Goal: Information Seeking & Learning: Learn about a topic

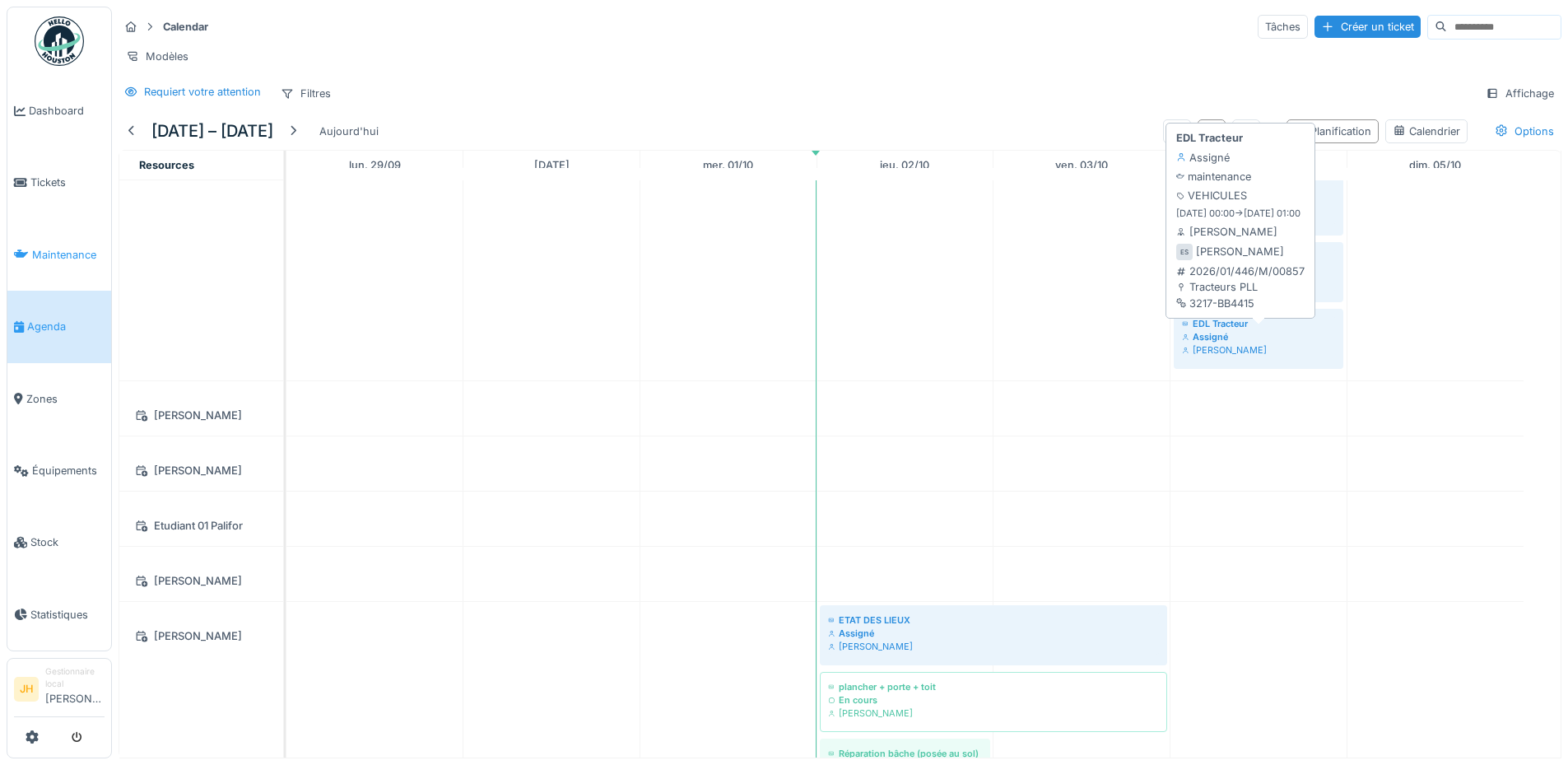
scroll to position [823, 0]
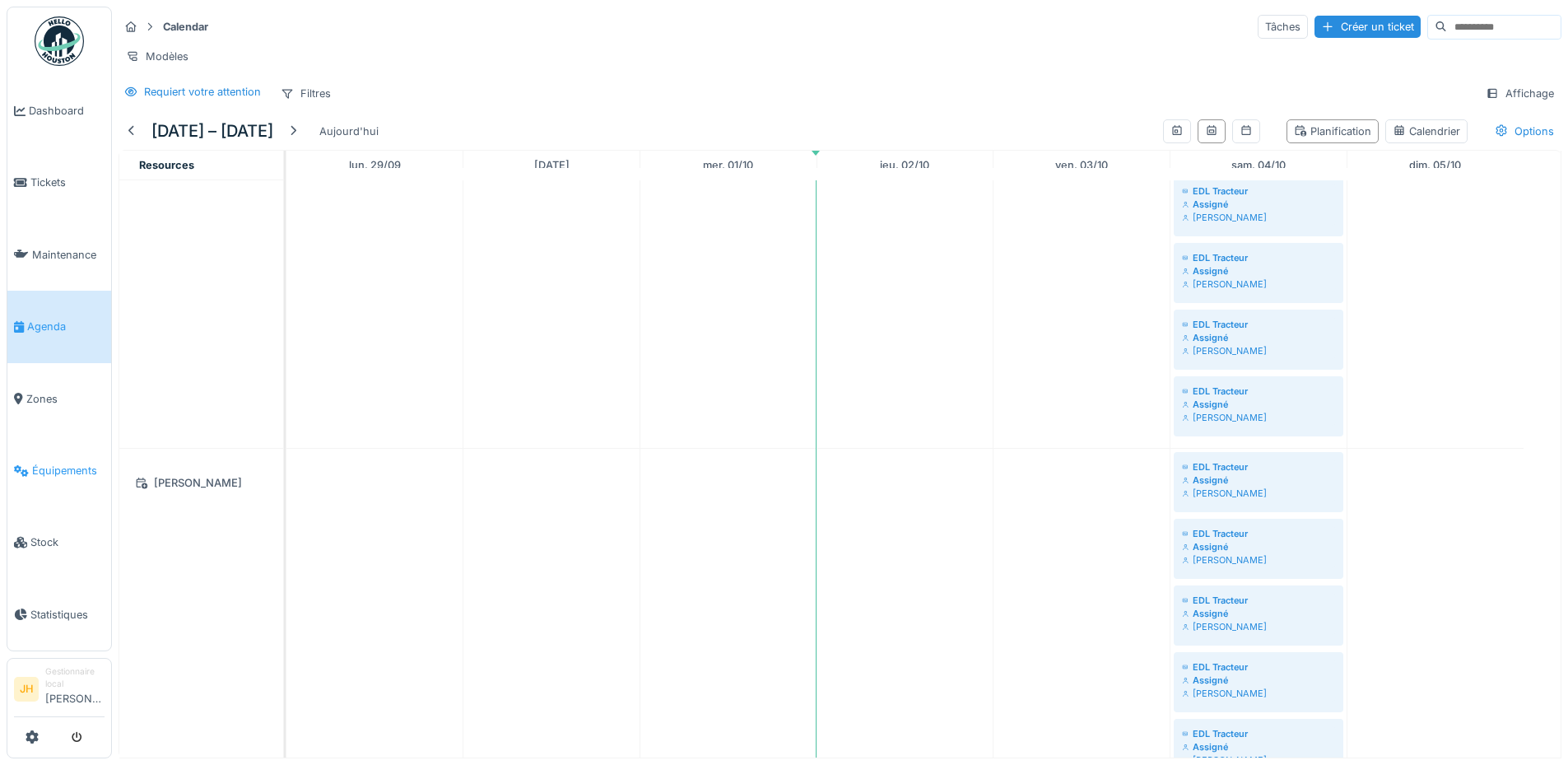
click at [41, 462] on span "Équipements" at bounding box center [68, 470] width 73 height 16
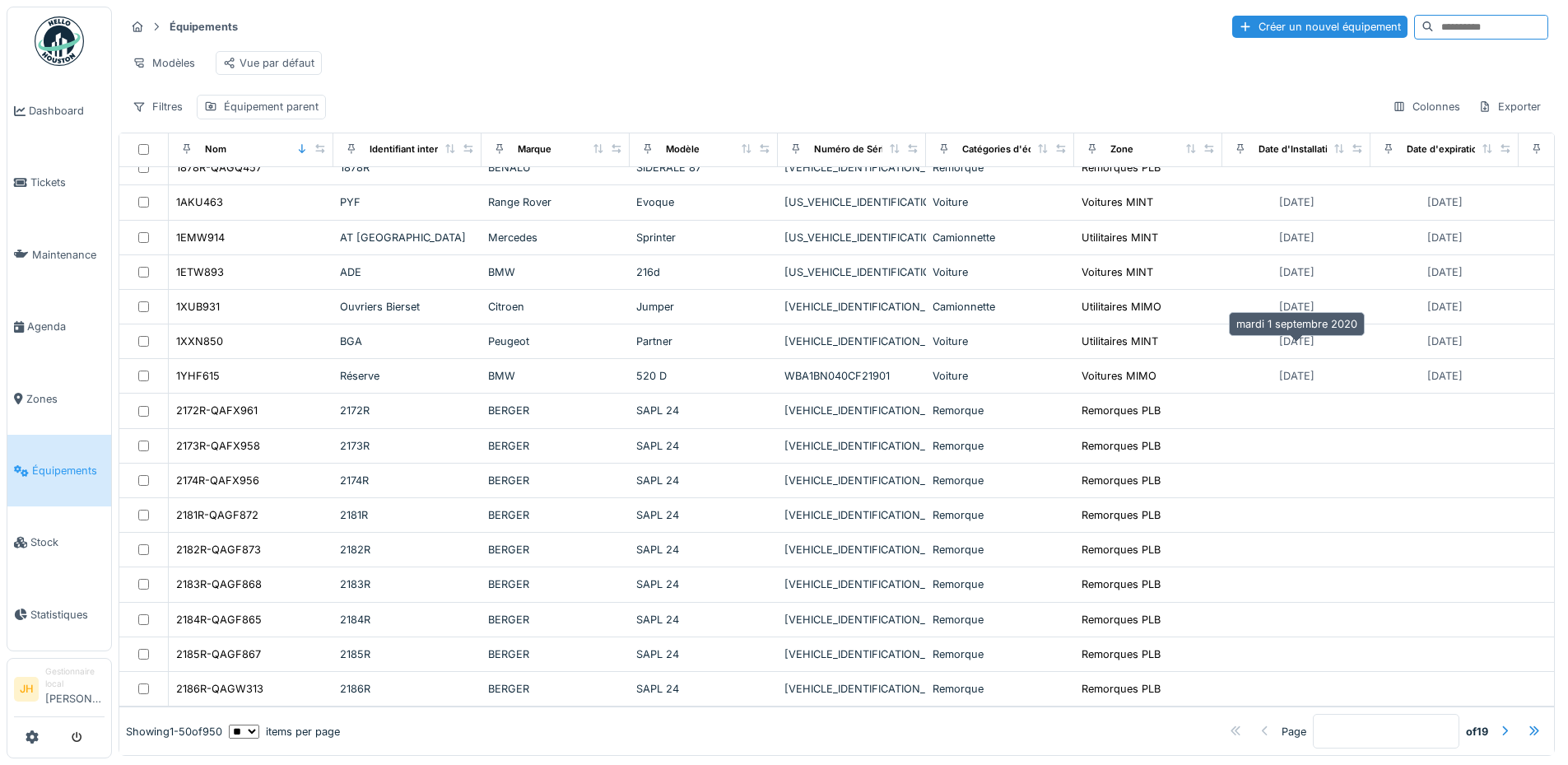
scroll to position [10, 0]
click at [1527, 724] on div at bounding box center [1533, 731] width 13 height 16
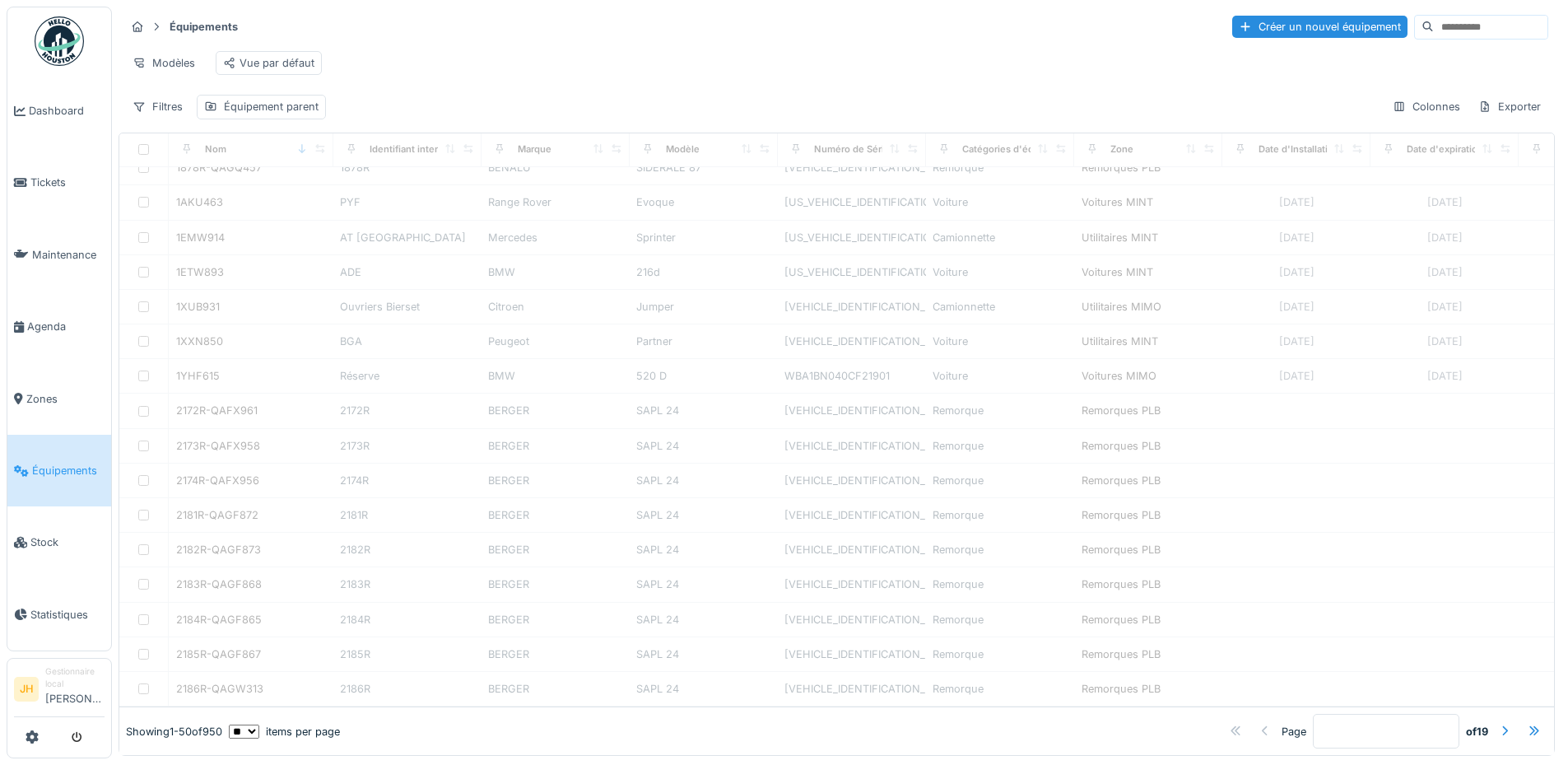
type input "**"
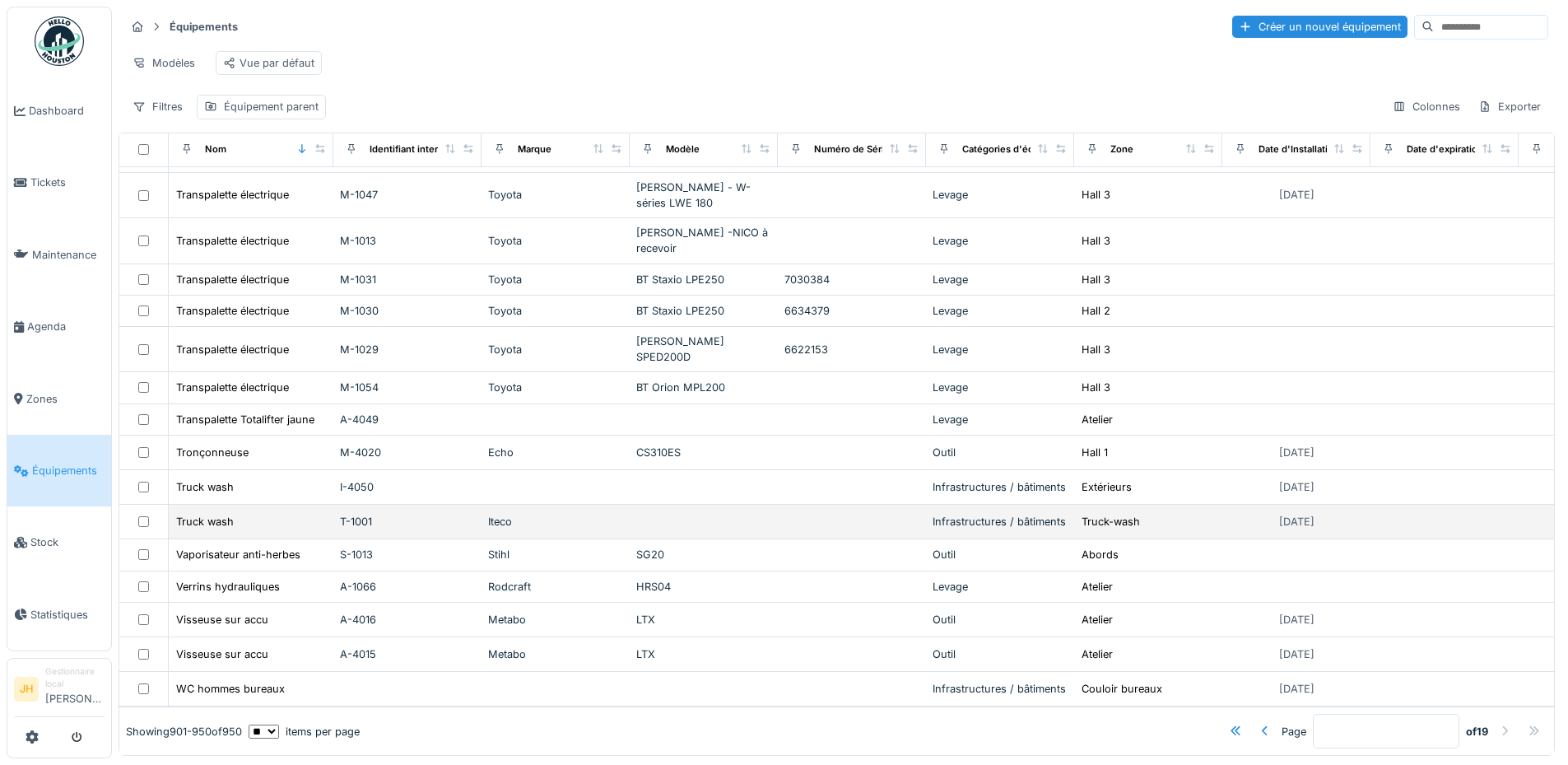
scroll to position [1178, 0]
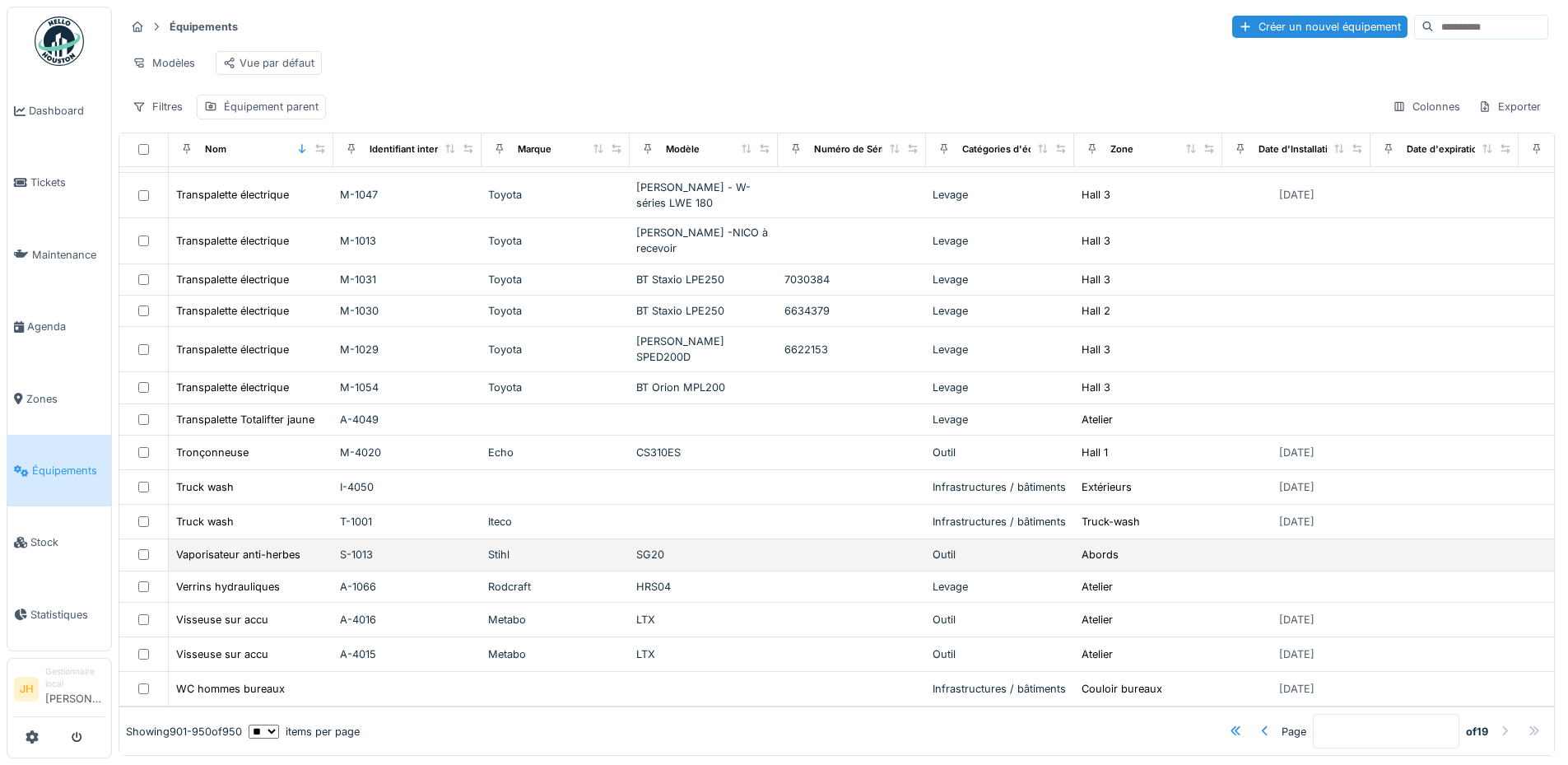
click at [643, 546] on div "SG20" at bounding box center [704, 554] width 135 height 16
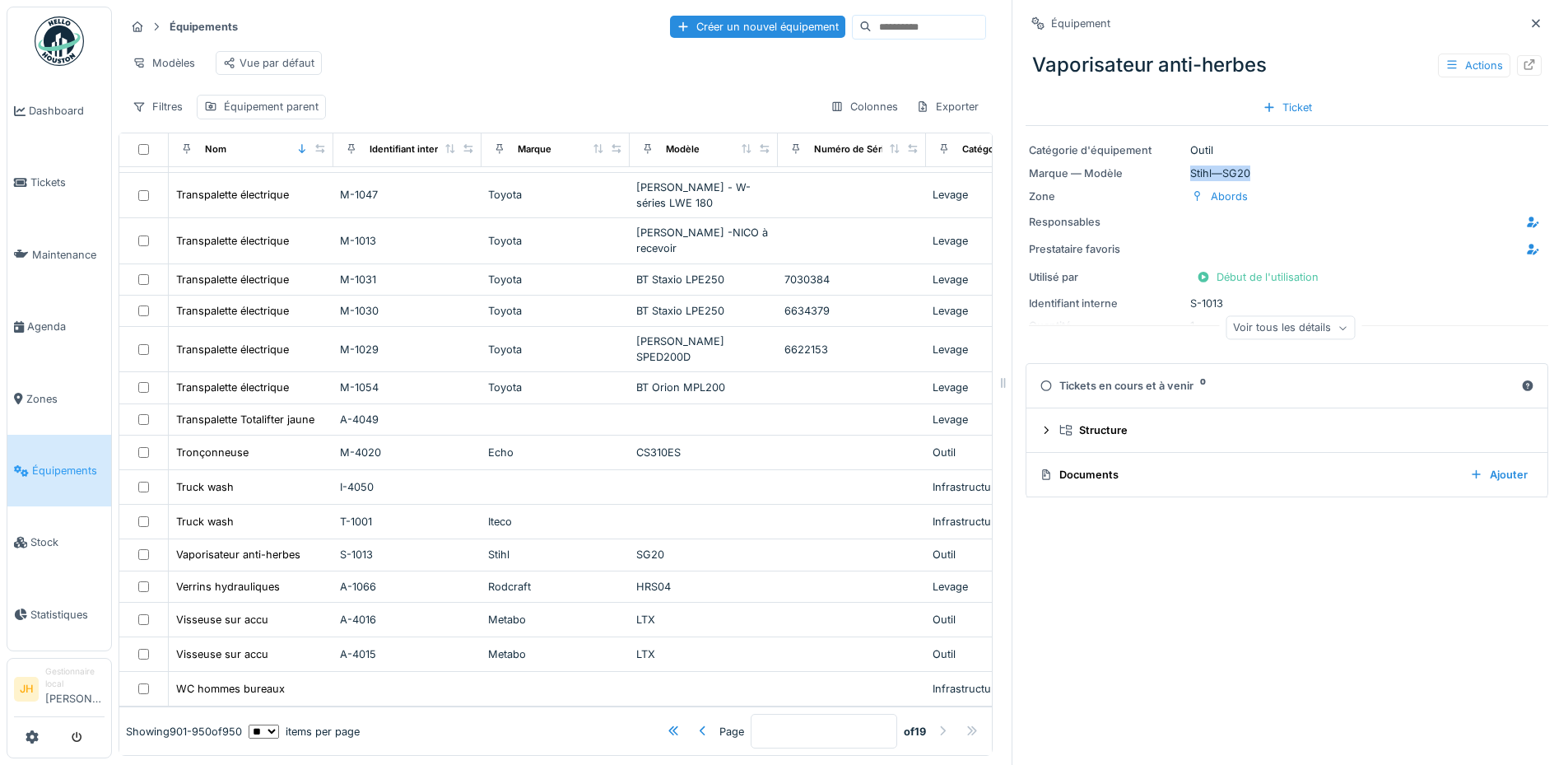
drag, startPoint x: 1238, startPoint y: 163, endPoint x: 1175, endPoint y: 163, distance: 63.0
click at [1175, 165] on div "Marque — Modèle Stihl — SG20" at bounding box center [1286, 173] width 516 height 16
copy div "Stihl — SG20"
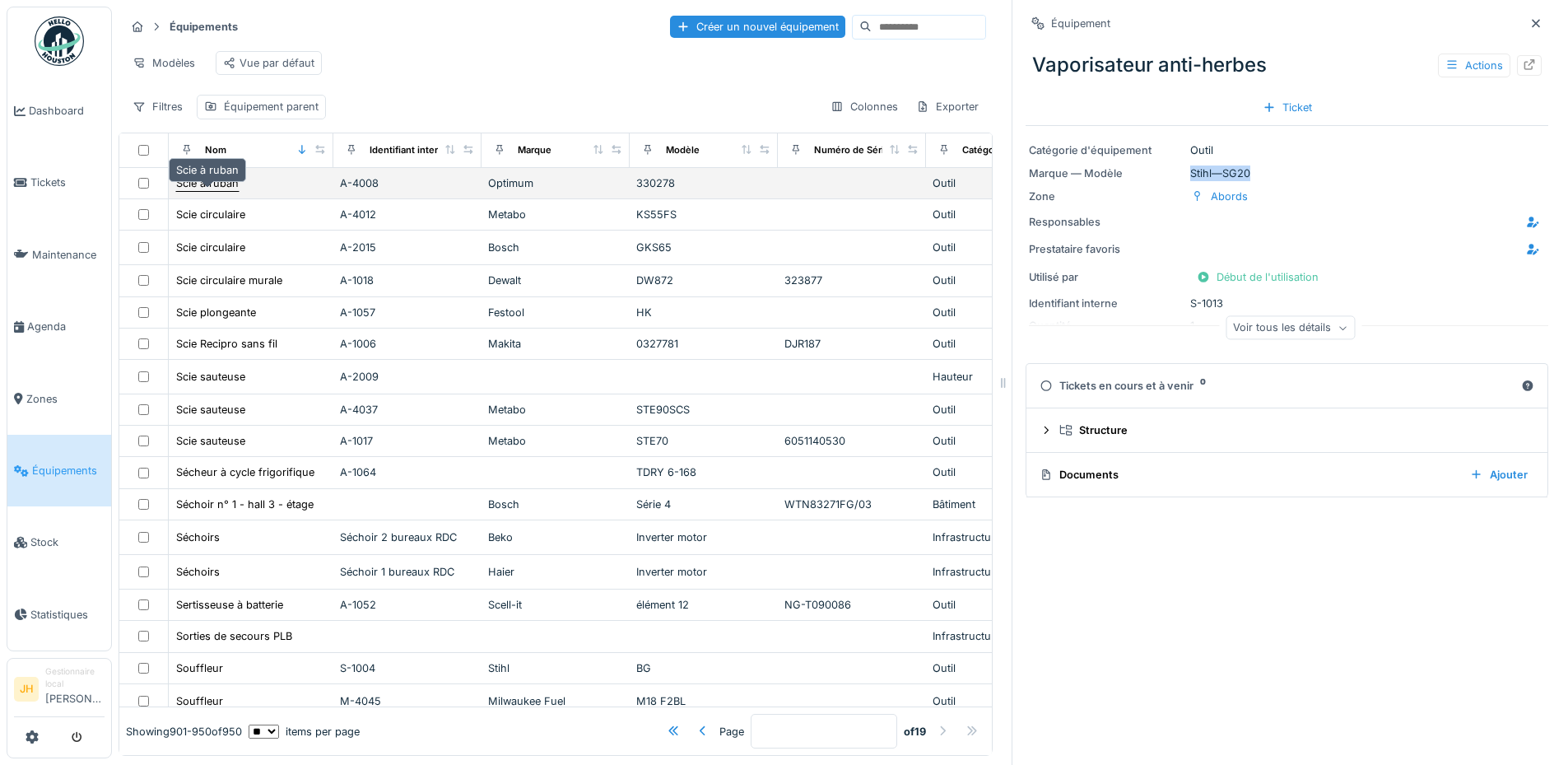
click at [216, 188] on div "Scie à ruban" at bounding box center [207, 183] width 62 height 16
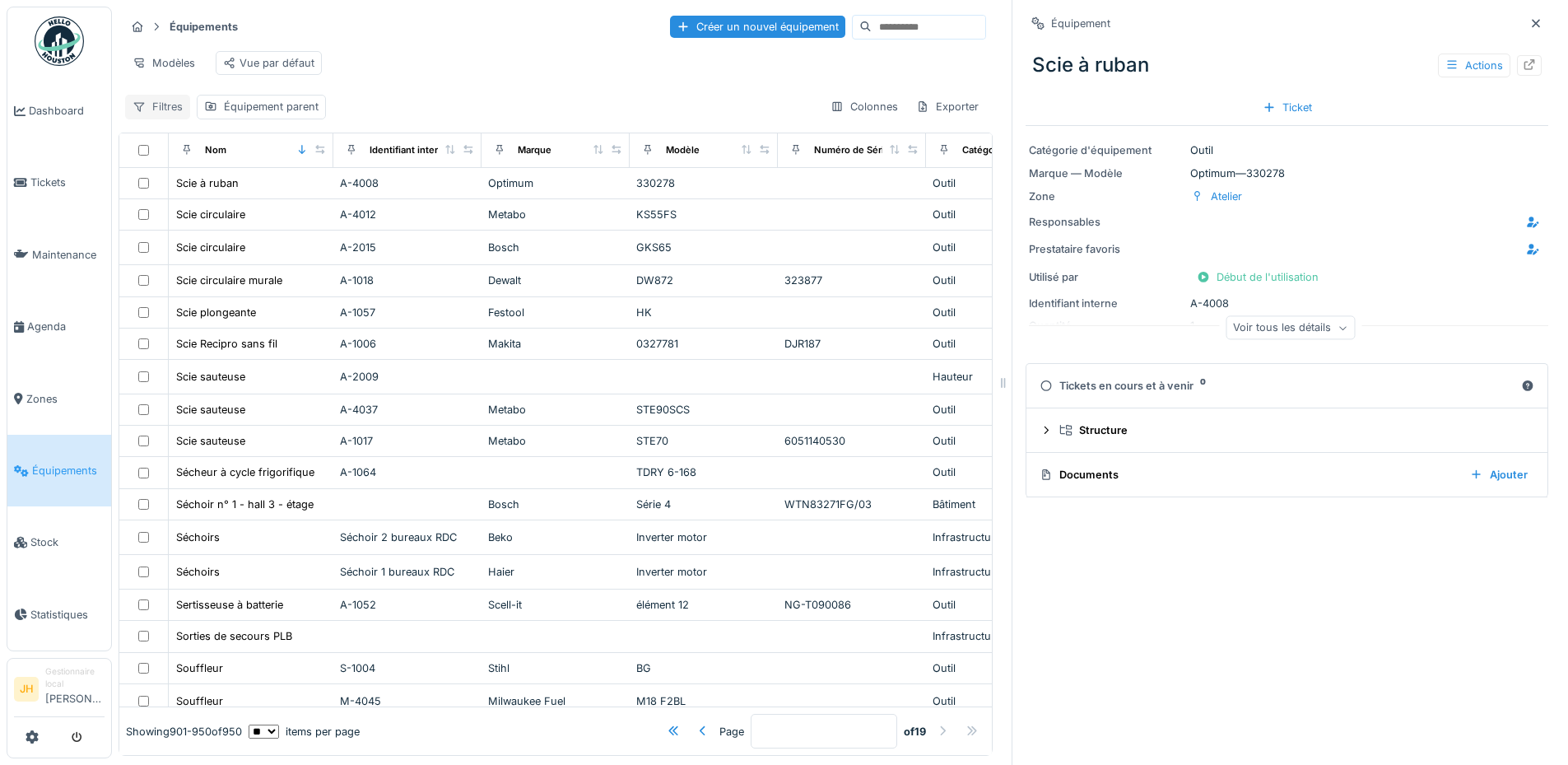
click at [173, 118] on div "Filtres" at bounding box center [157, 106] width 65 height 24
click at [497, 108] on div "Filtres Équipement parent Colonnes Exporter" at bounding box center [556, 106] width 861 height 24
click at [301, 114] on div "Équipement parent" at bounding box center [271, 106] width 94 height 16
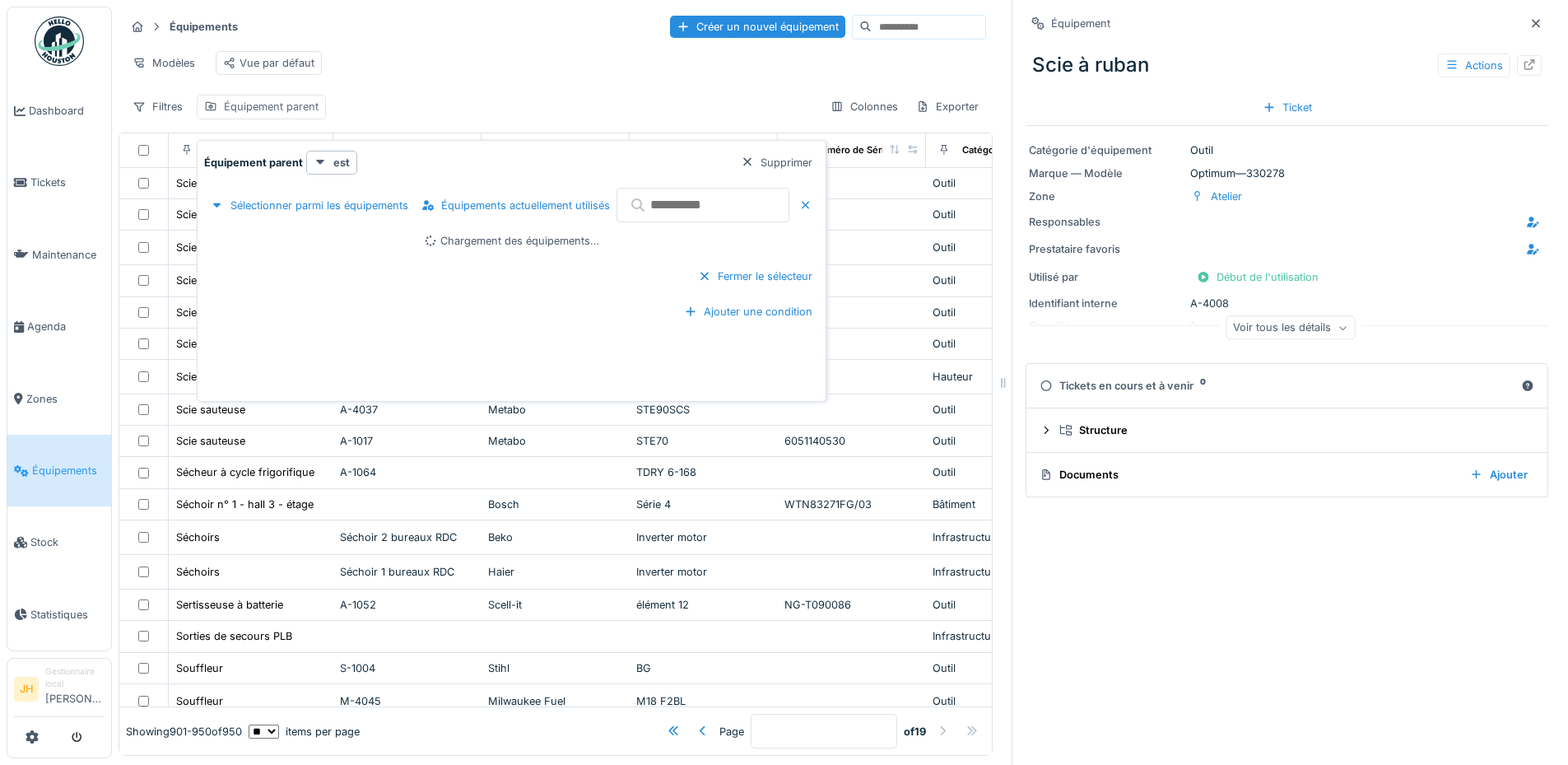
click at [301, 114] on div "Équipement parent" at bounding box center [271, 106] width 94 height 16
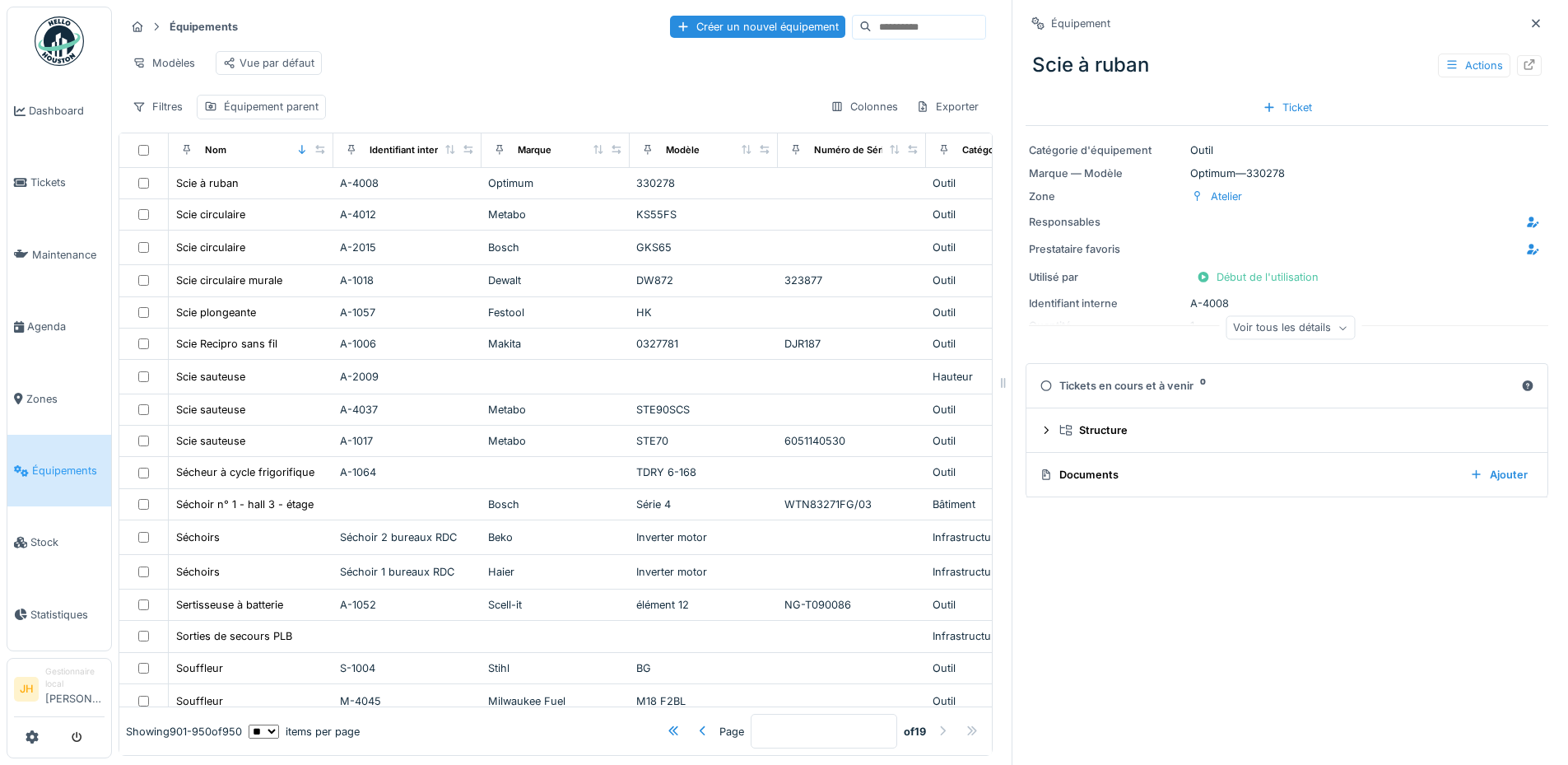
click at [871, 28] on input at bounding box center [927, 27] width 113 height 23
type input "*******"
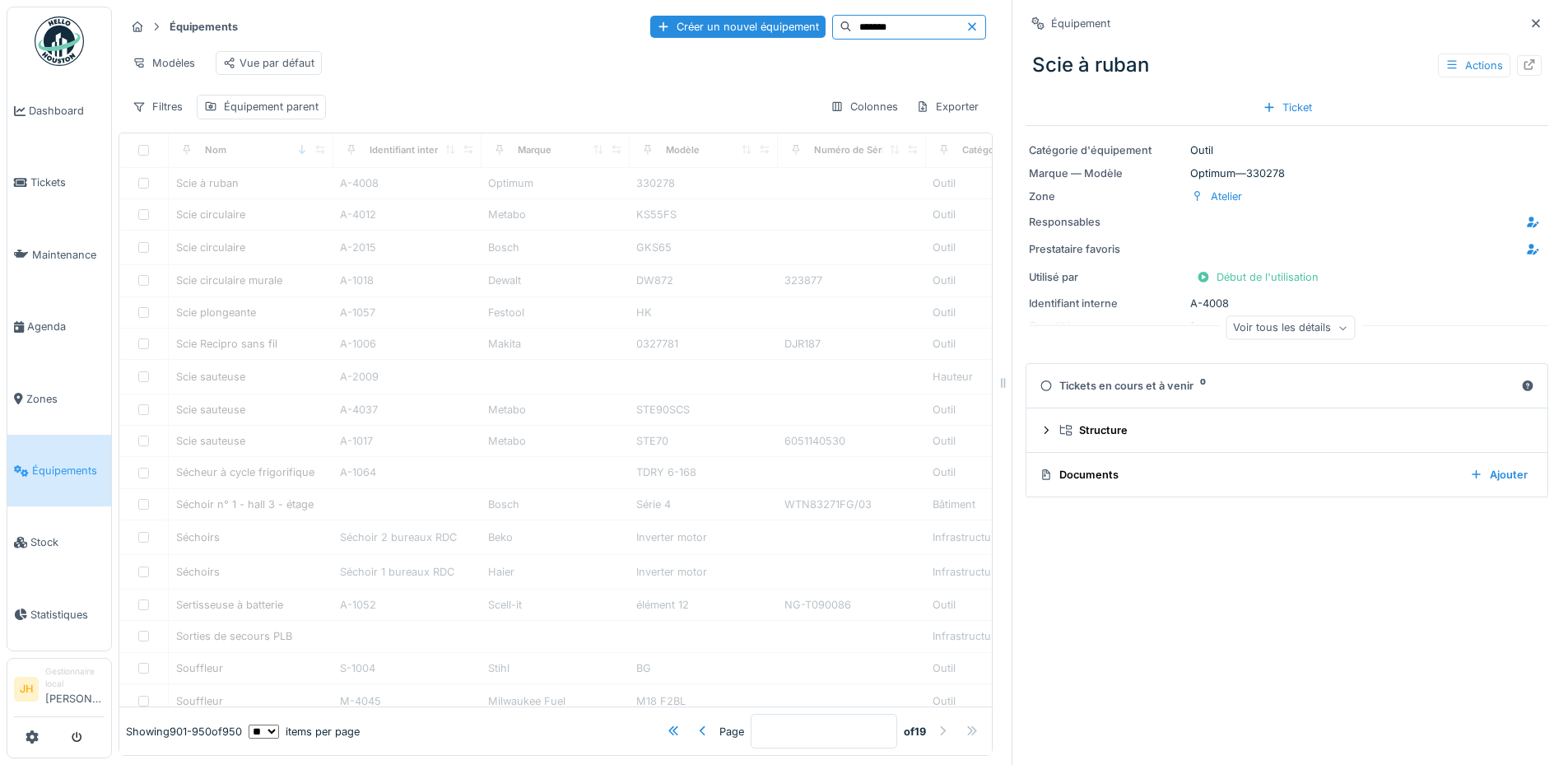
type input "*"
click at [851, 28] on input "*******" at bounding box center [908, 27] width 113 height 23
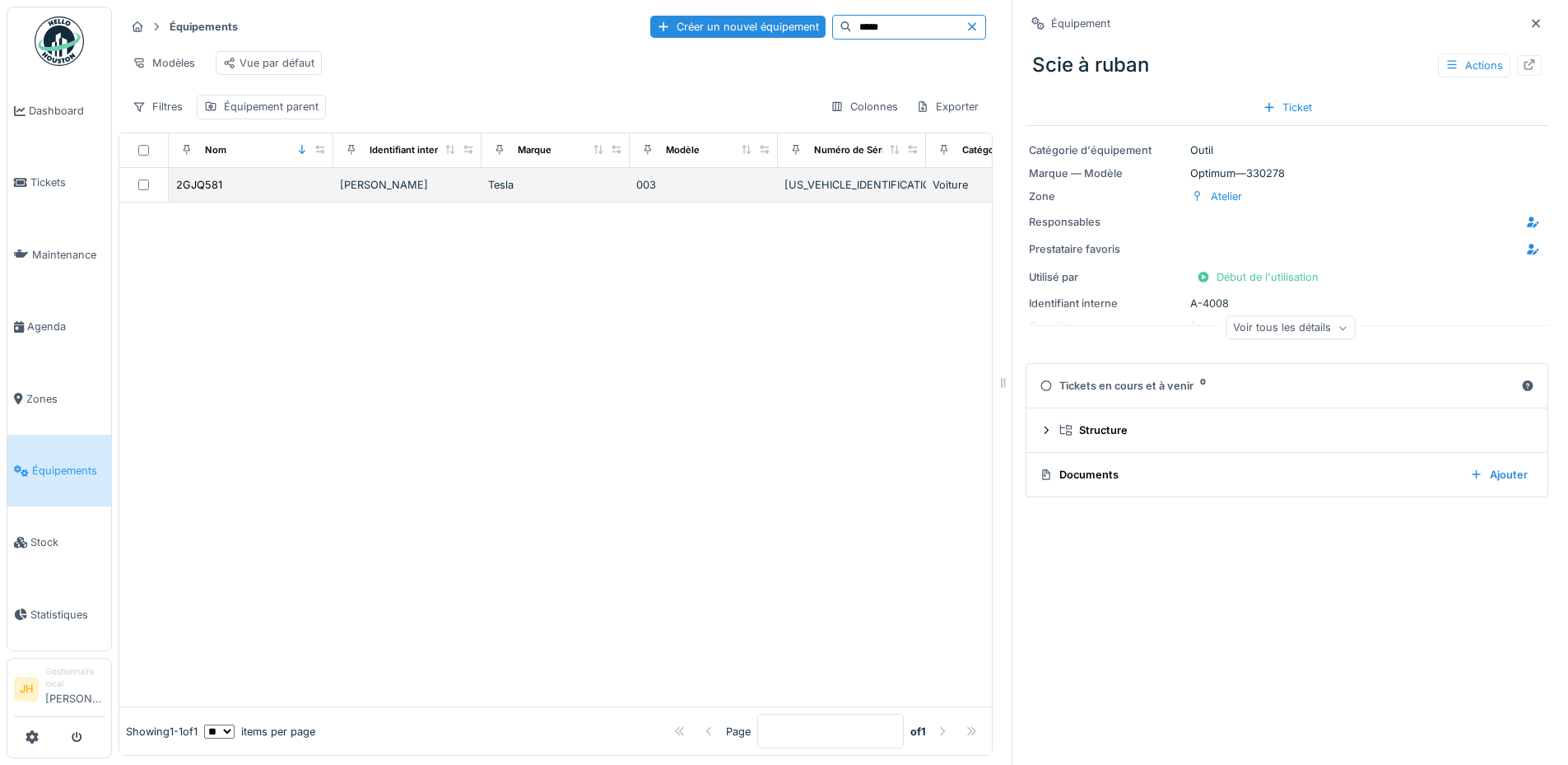
type input "*****"
click at [817, 193] on div "LRW3E7EK3RC302974" at bounding box center [851, 185] width 135 height 16
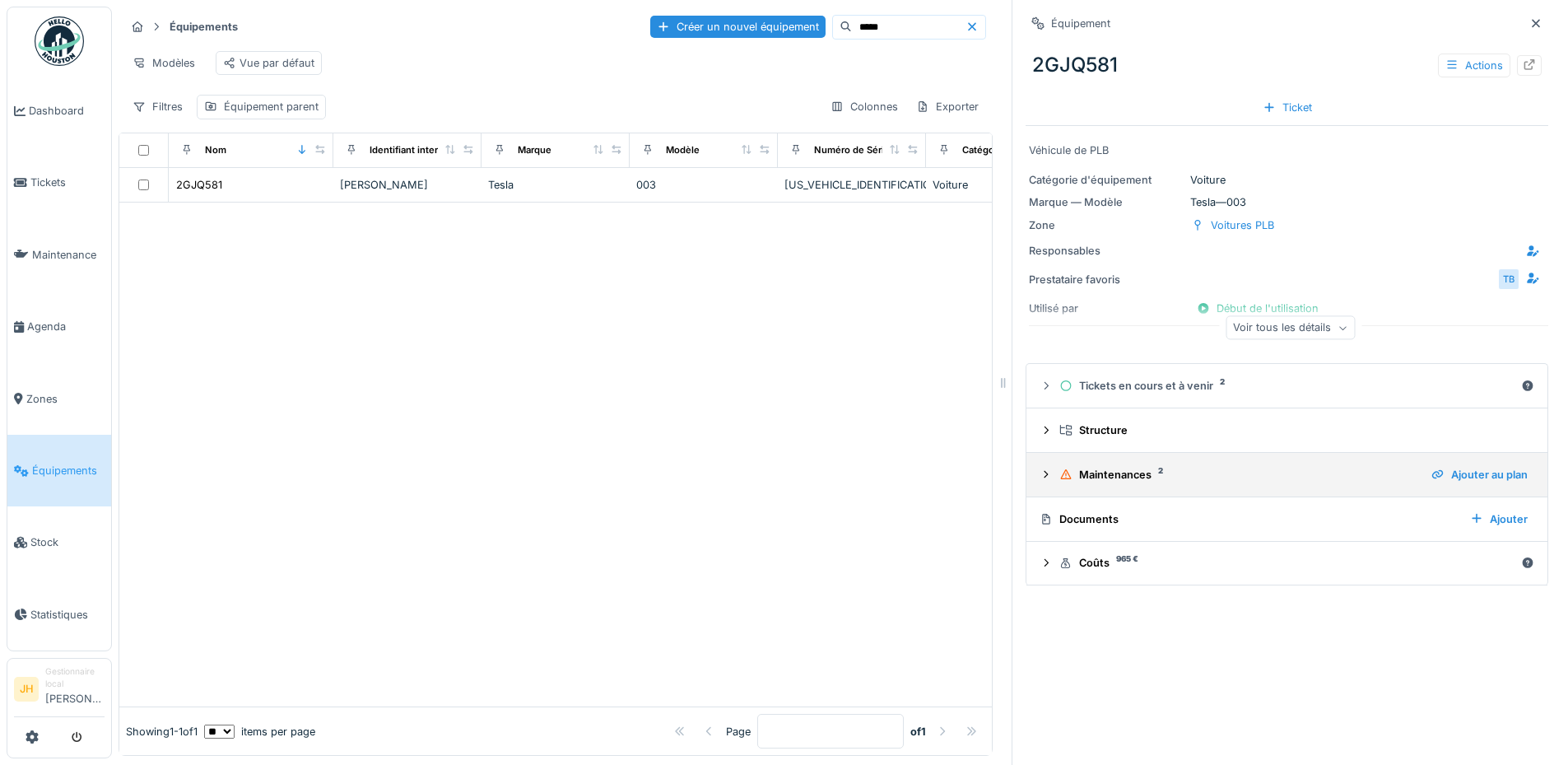
click at [1131, 478] on div "Maintenances 2" at bounding box center [1238, 475] width 359 height 16
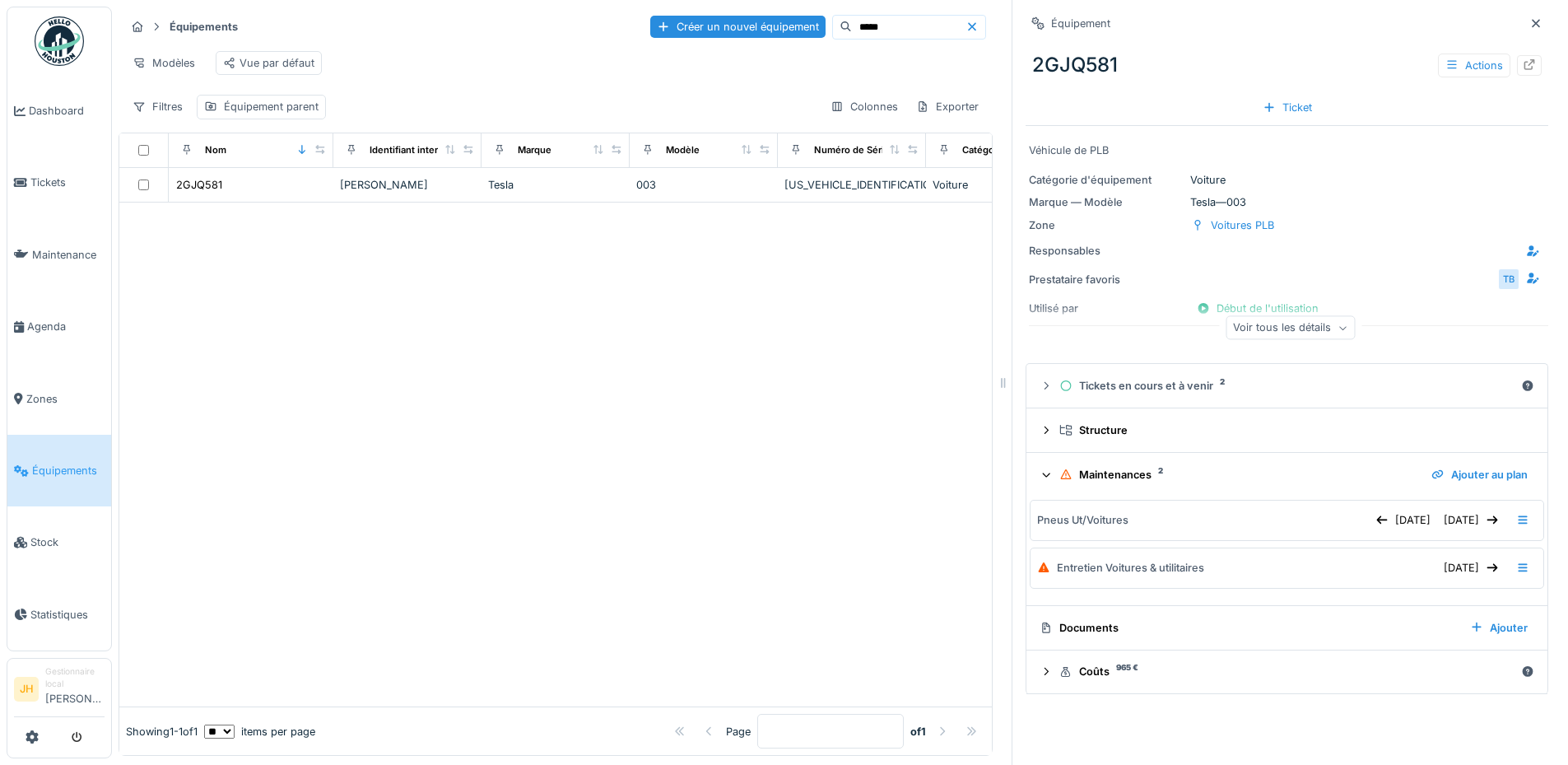
click at [1041, 481] on icon at bounding box center [1046, 474] width 10 height 13
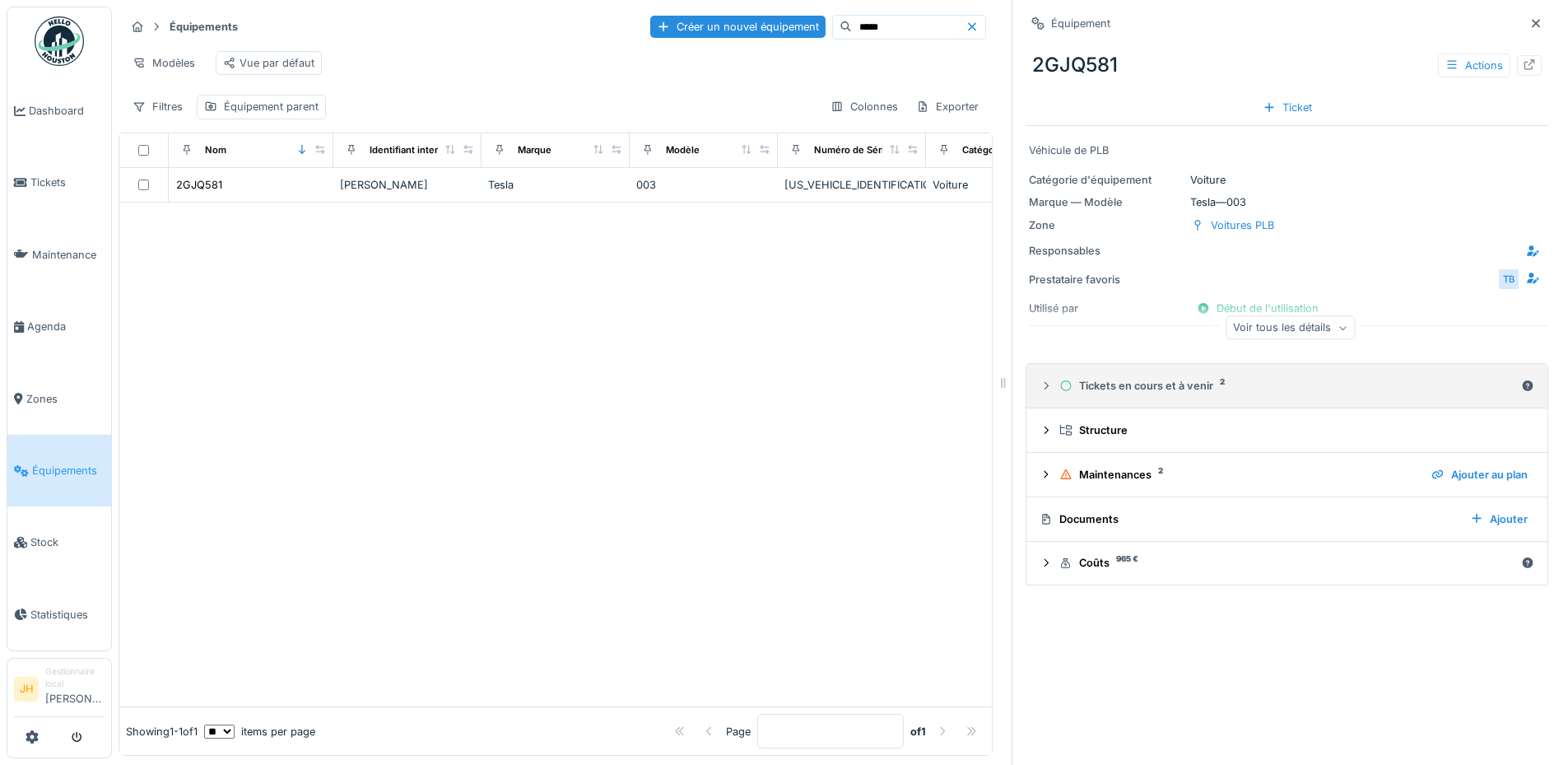
click at [1122, 393] on div "Tickets en cours et à venir 2" at bounding box center [1286, 386] width 456 height 16
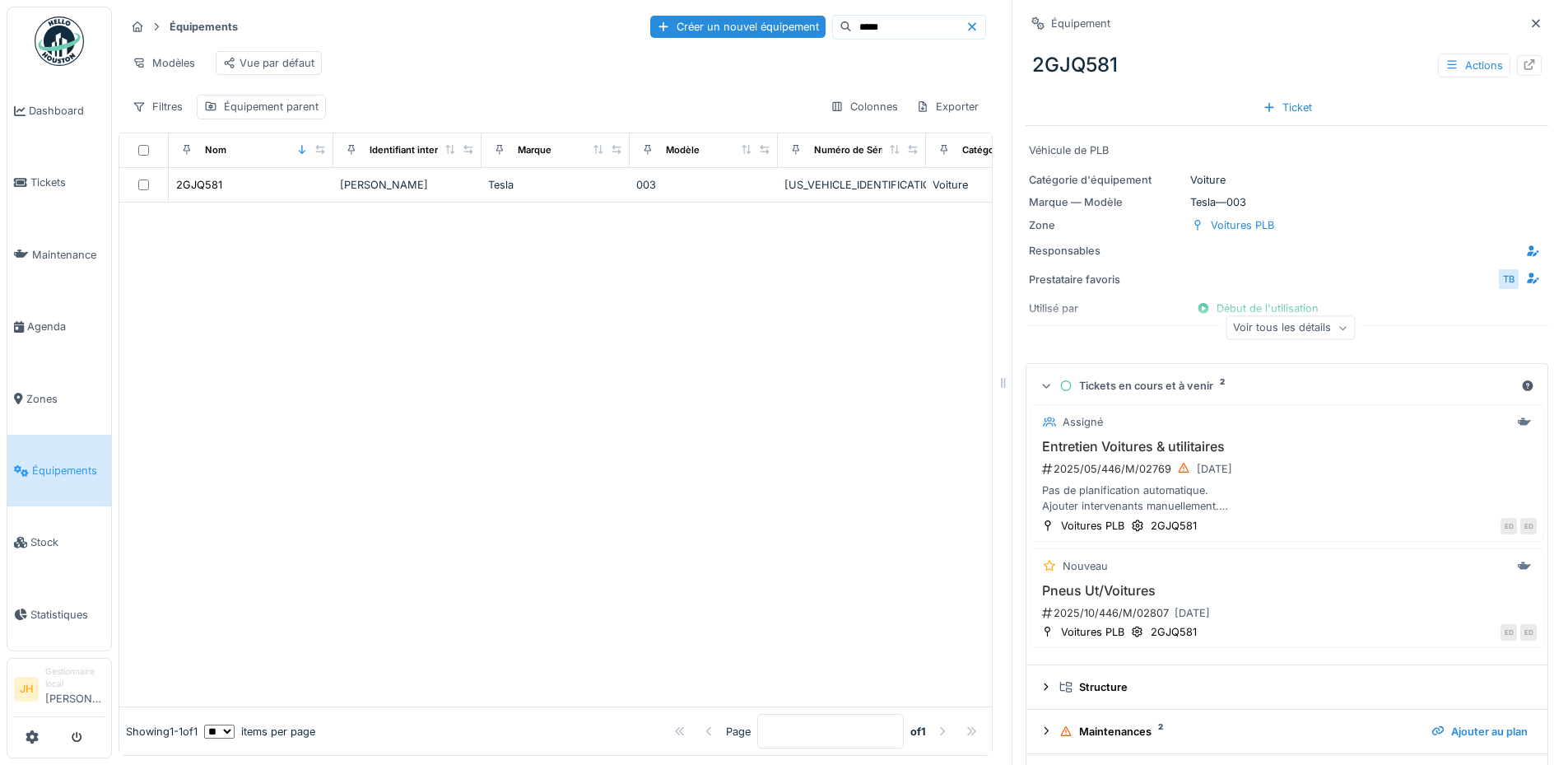
click at [851, 31] on input "*****" at bounding box center [908, 27] width 113 height 23
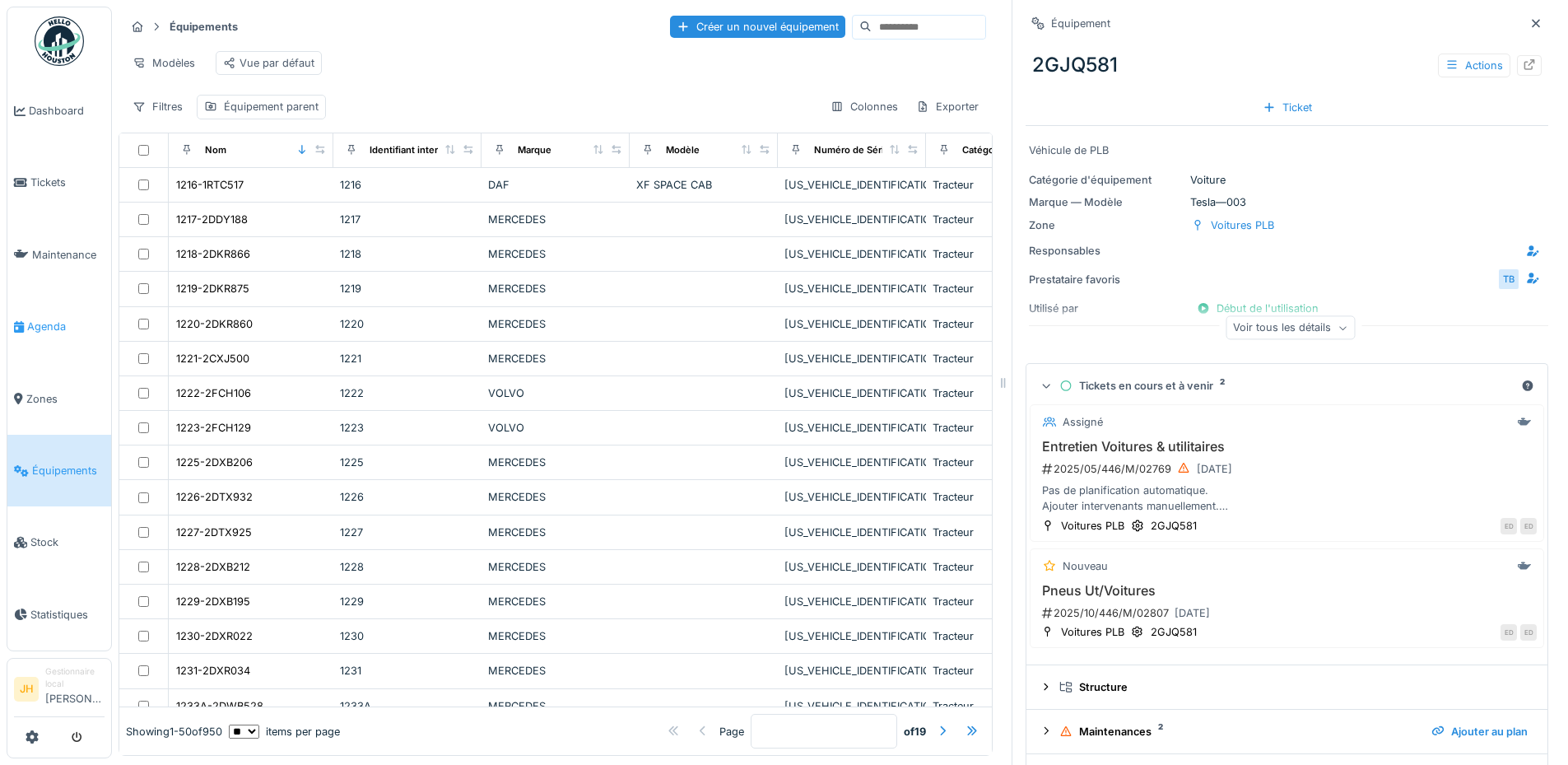
click at [66, 319] on span "Agenda" at bounding box center [65, 326] width 77 height 16
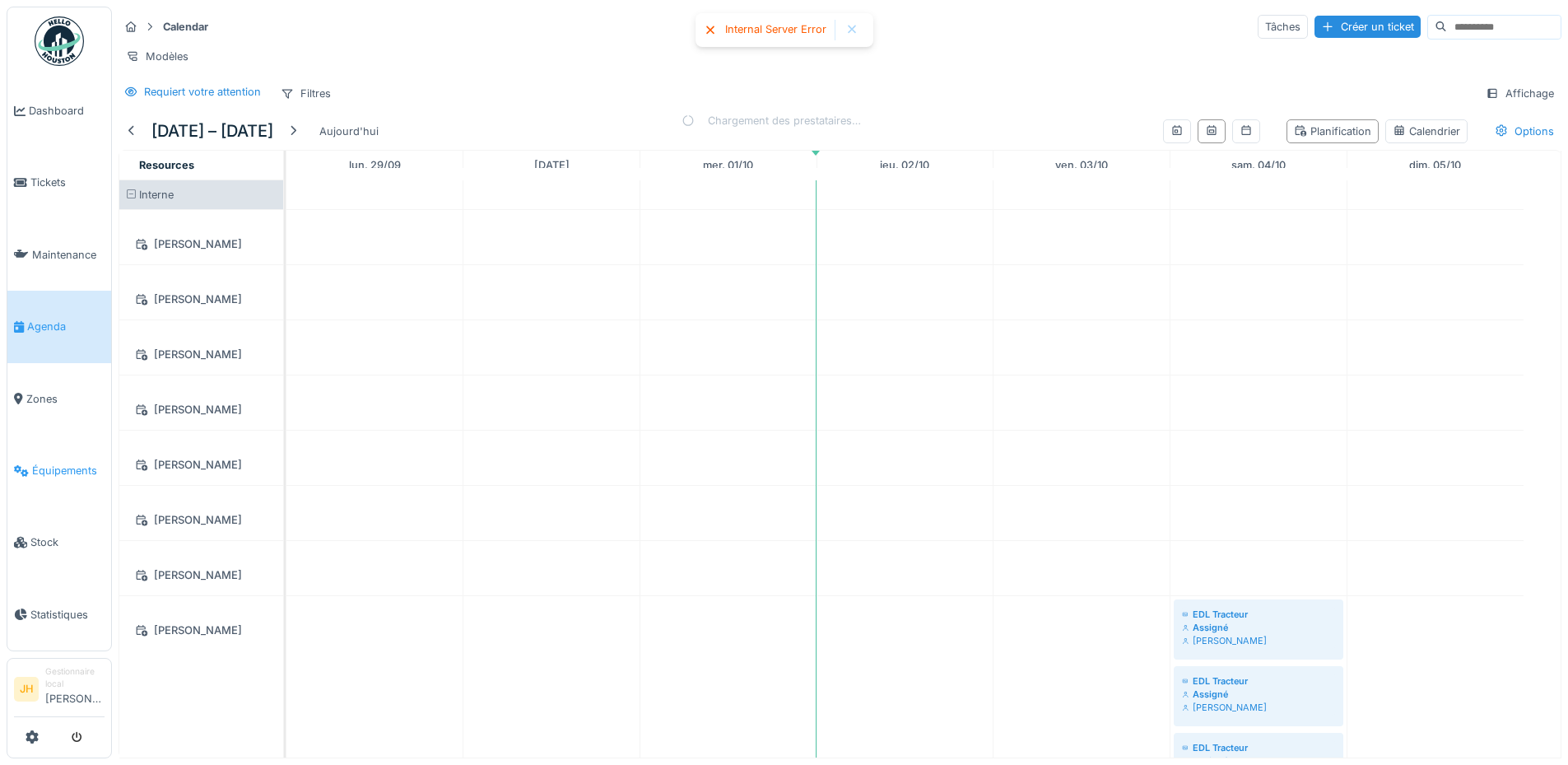
click at [56, 462] on span "Équipements" at bounding box center [68, 470] width 73 height 16
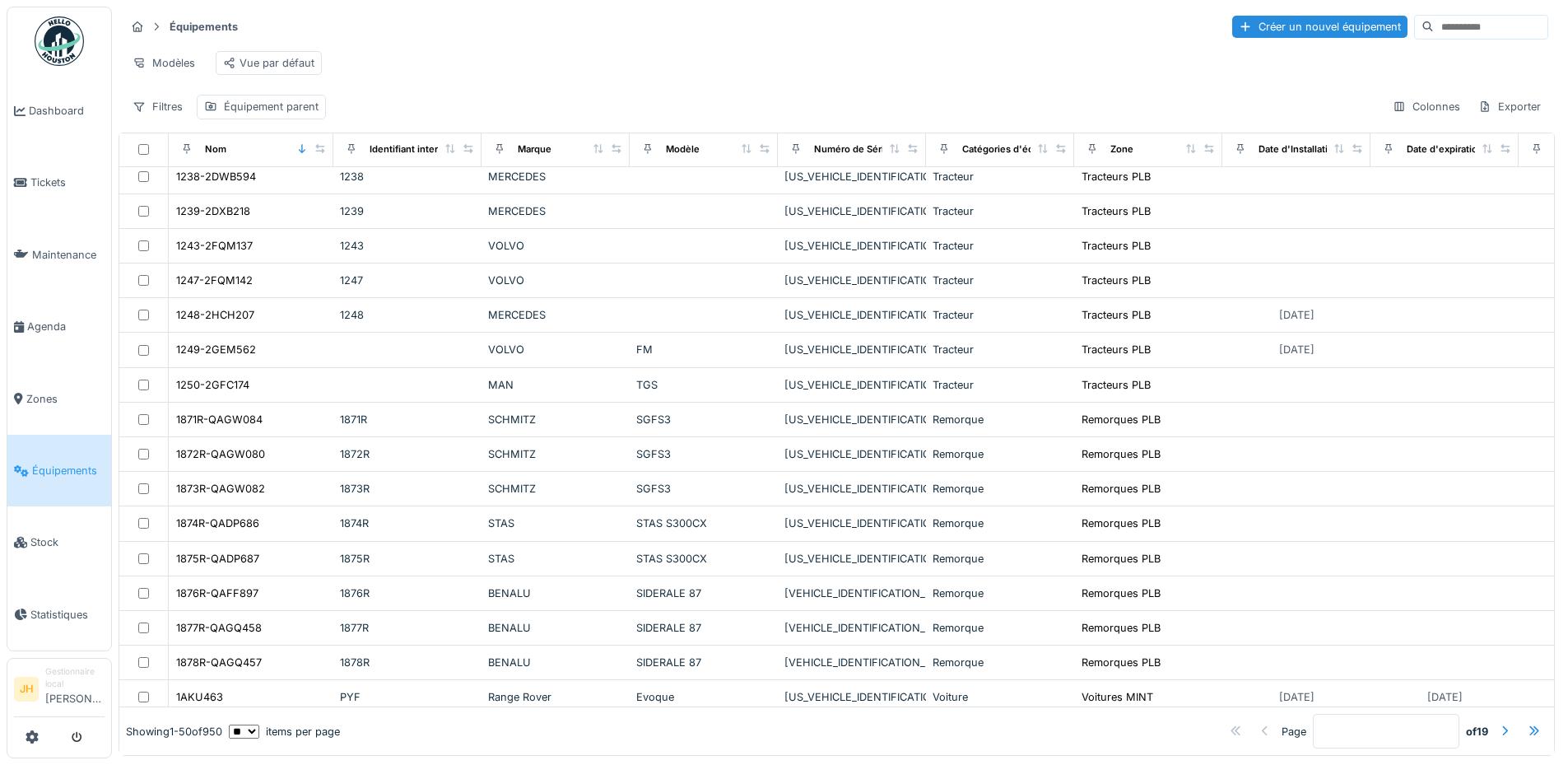
scroll to position [823, 0]
